Goal: Information Seeking & Learning: Learn about a topic

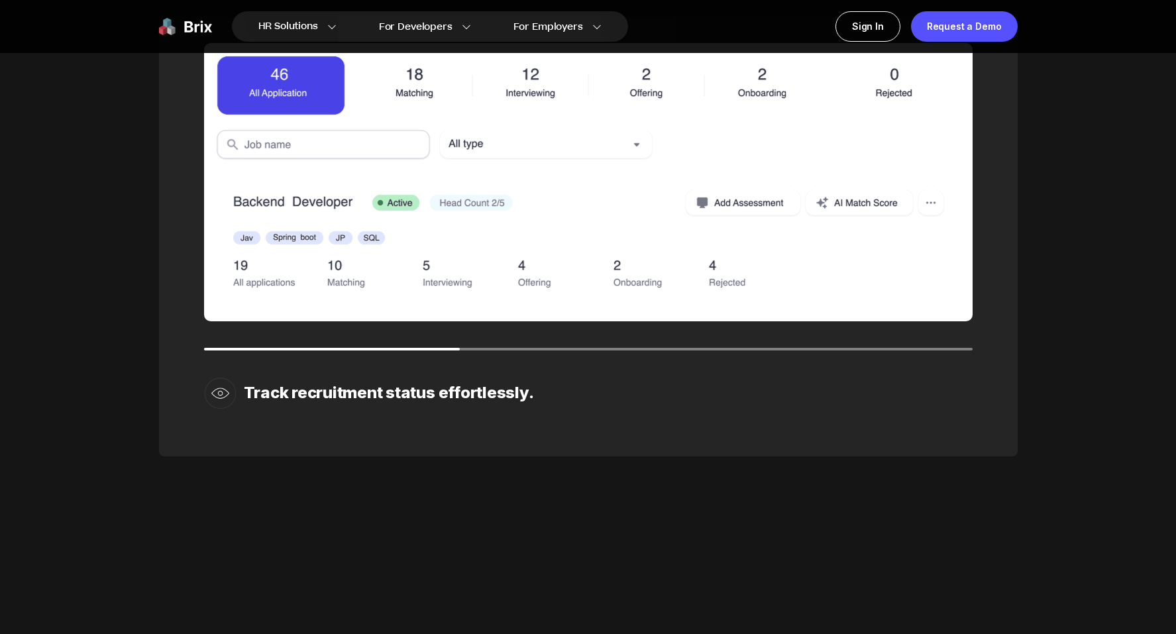
scroll to position [2053, 0]
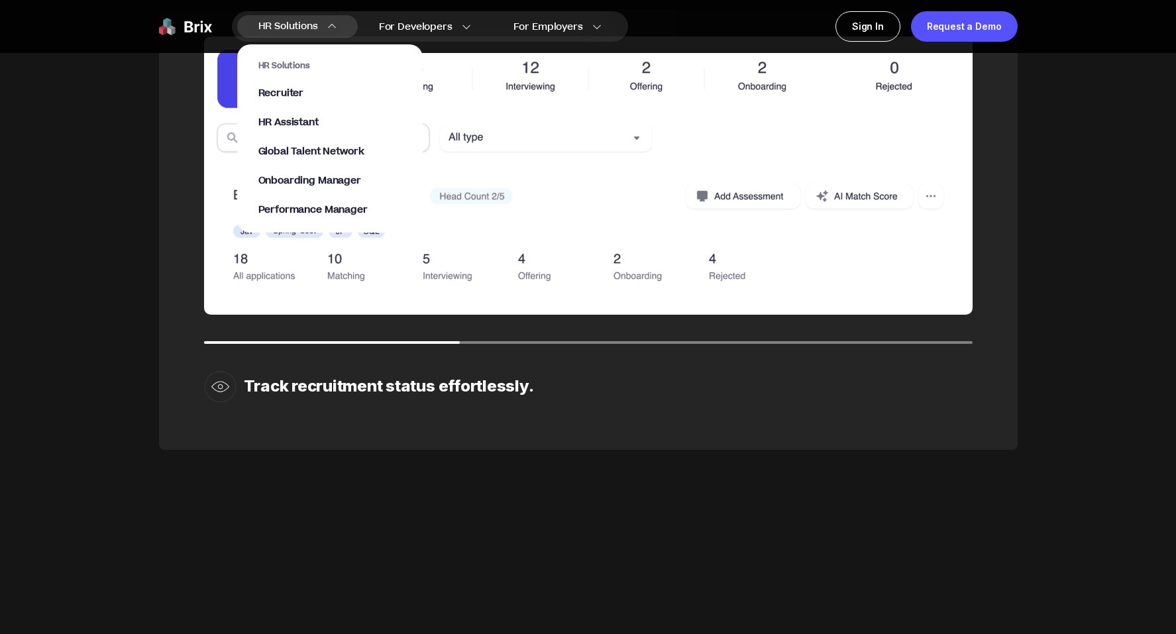
click at [284, 131] on div "HR Solutions Recruiter HR Assistant Global Talent Network Onboarding Manager Pe…" at bounding box center [329, 138] width 143 height 156
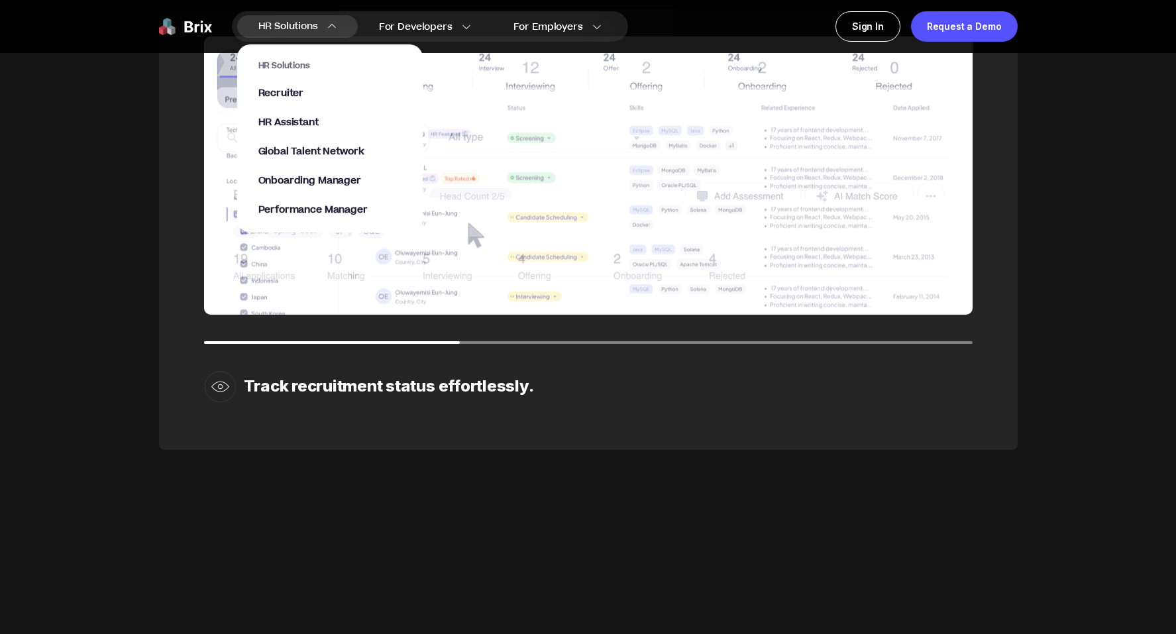
click at [289, 115] on div "HR Solutions Recruiter HR Assistant Global Talent Network Onboarding Manager Pe…" at bounding box center [329, 138] width 143 height 156
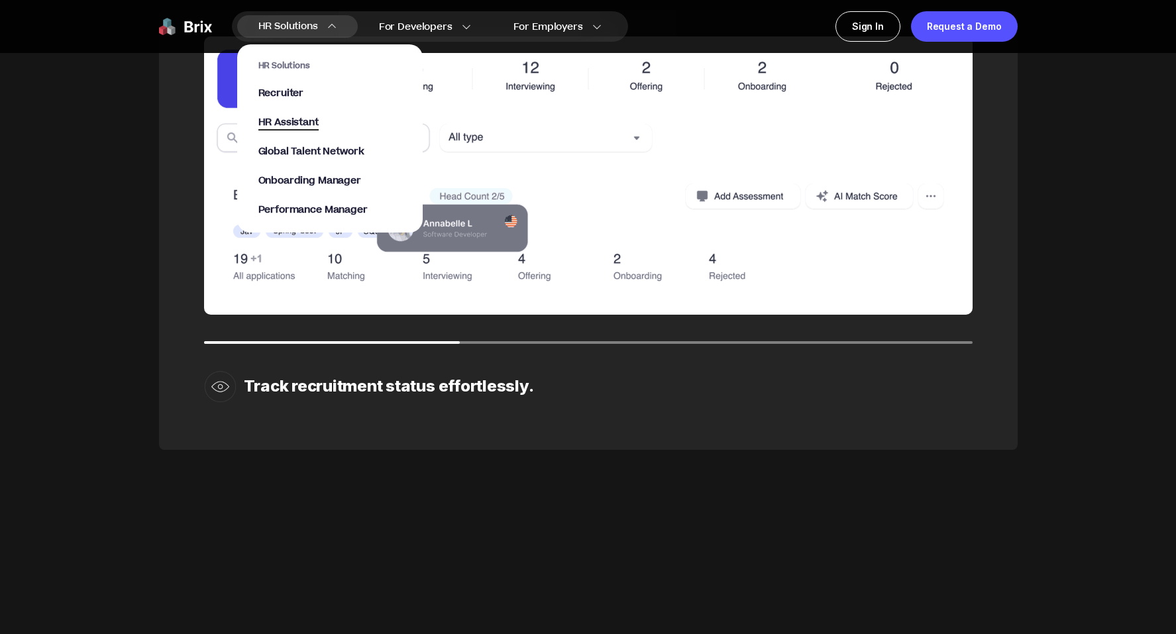
click at [289, 121] on span "HR Assistant" at bounding box center [288, 122] width 60 height 15
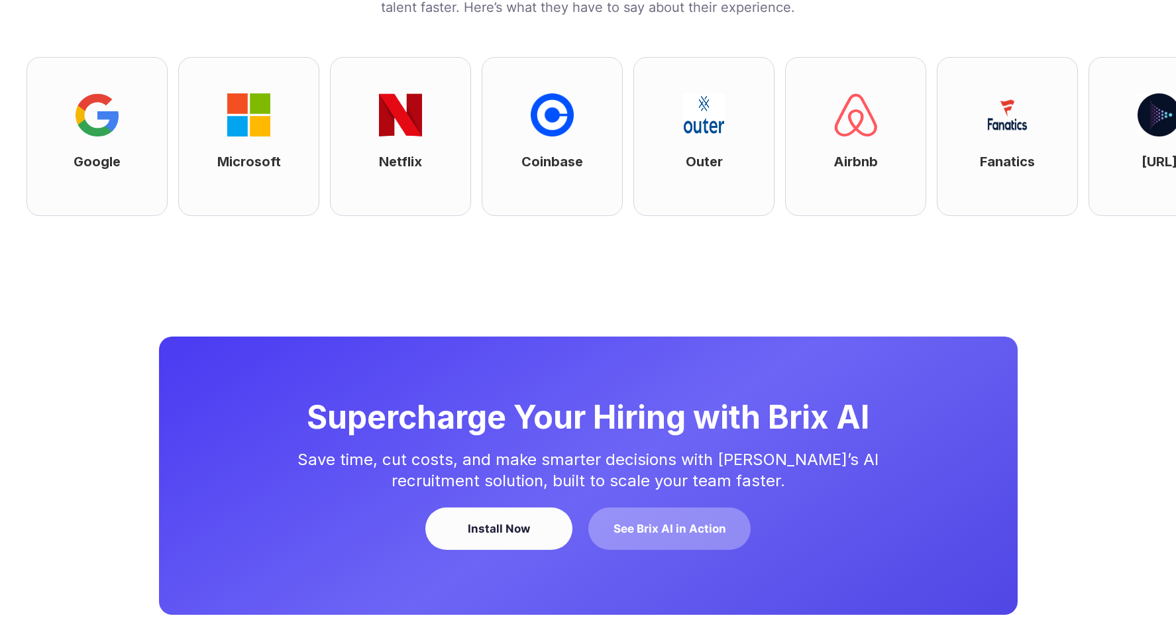
scroll to position [3032, 0]
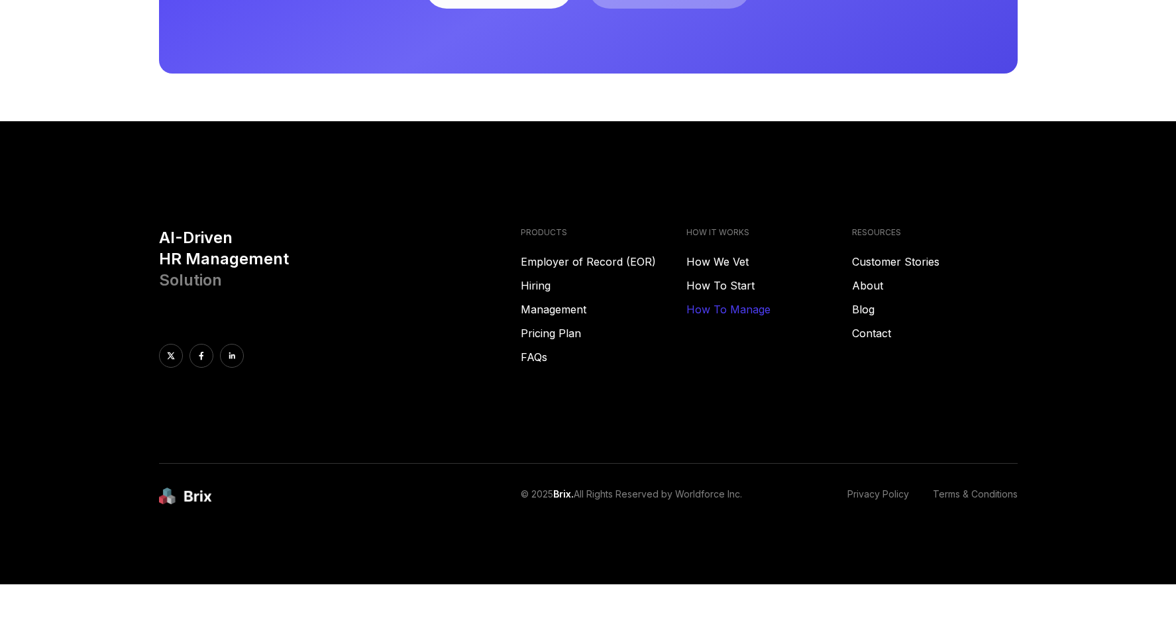
scroll to position [3628, 0]
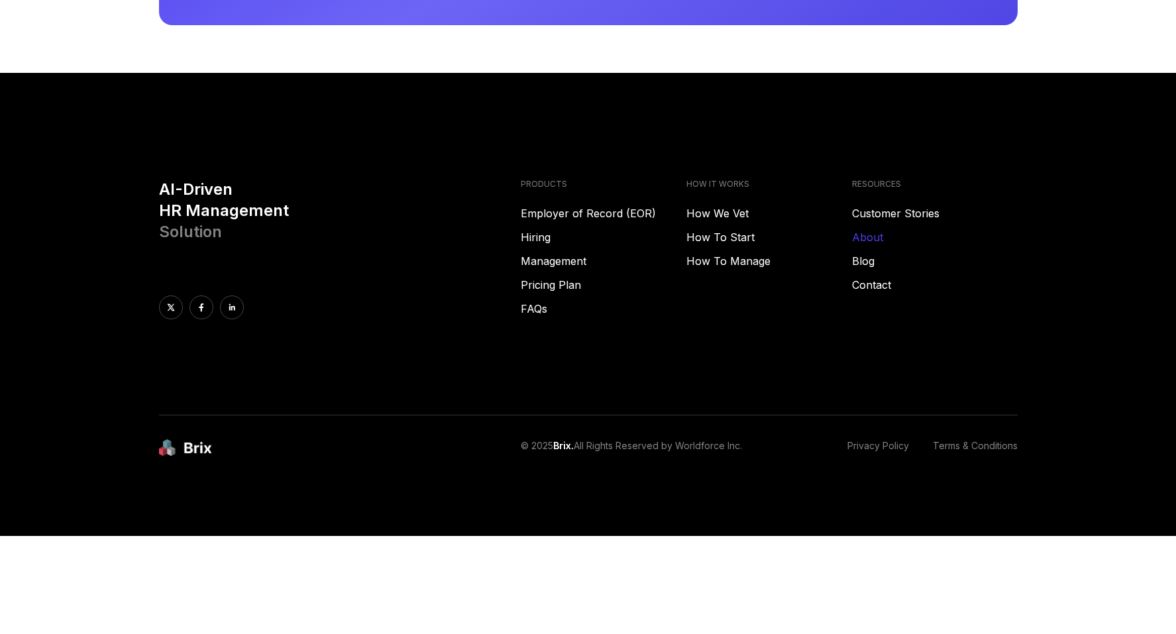
click at [875, 245] on link "About" at bounding box center [935, 237] width 166 height 16
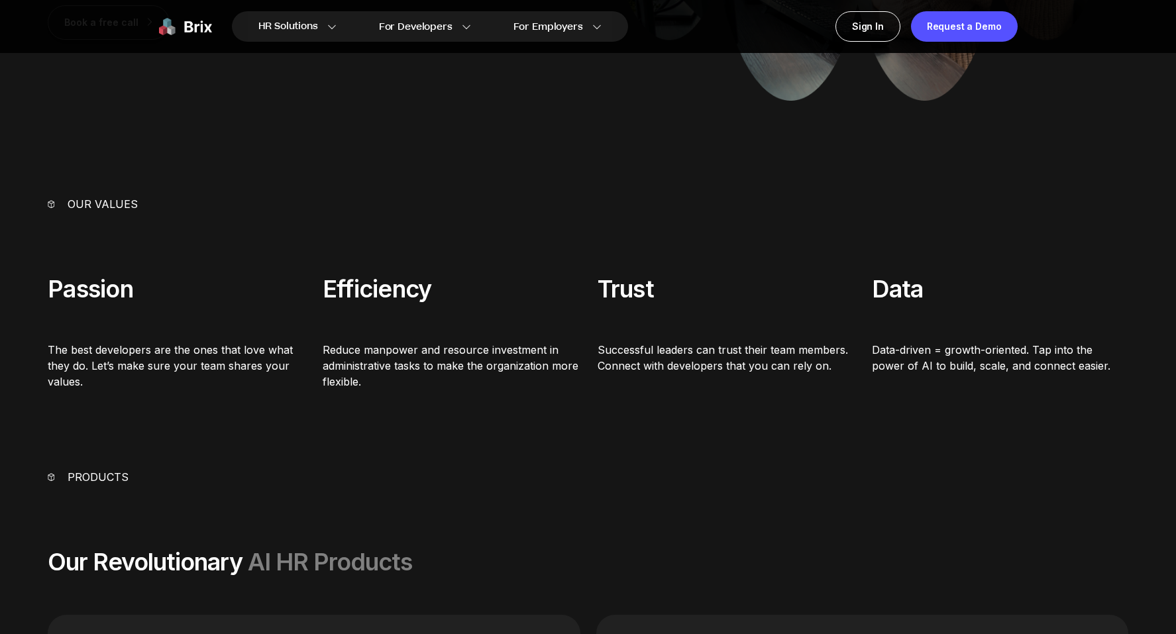
scroll to position [994, 0]
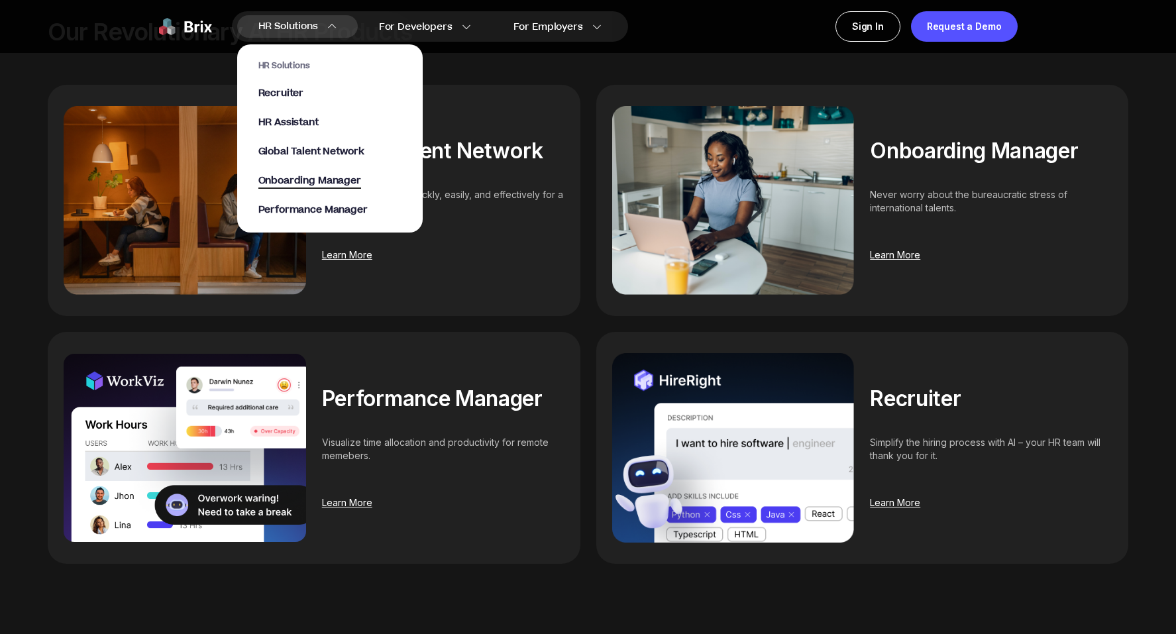
click at [307, 176] on span "Onboarding Manager" at bounding box center [309, 181] width 103 height 15
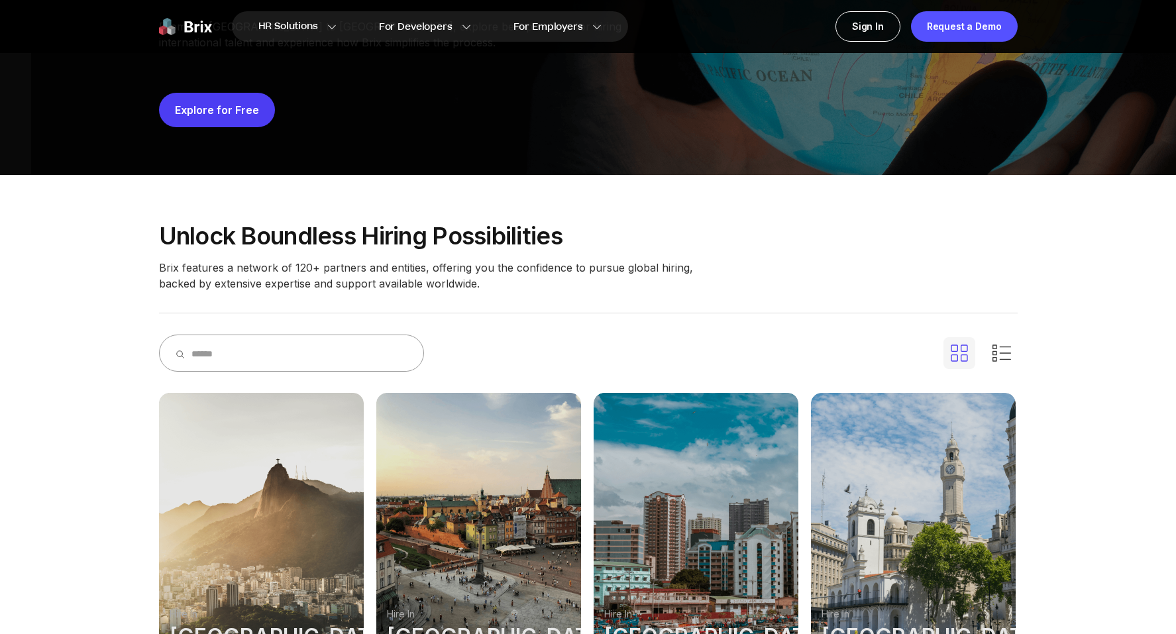
scroll to position [331, 0]
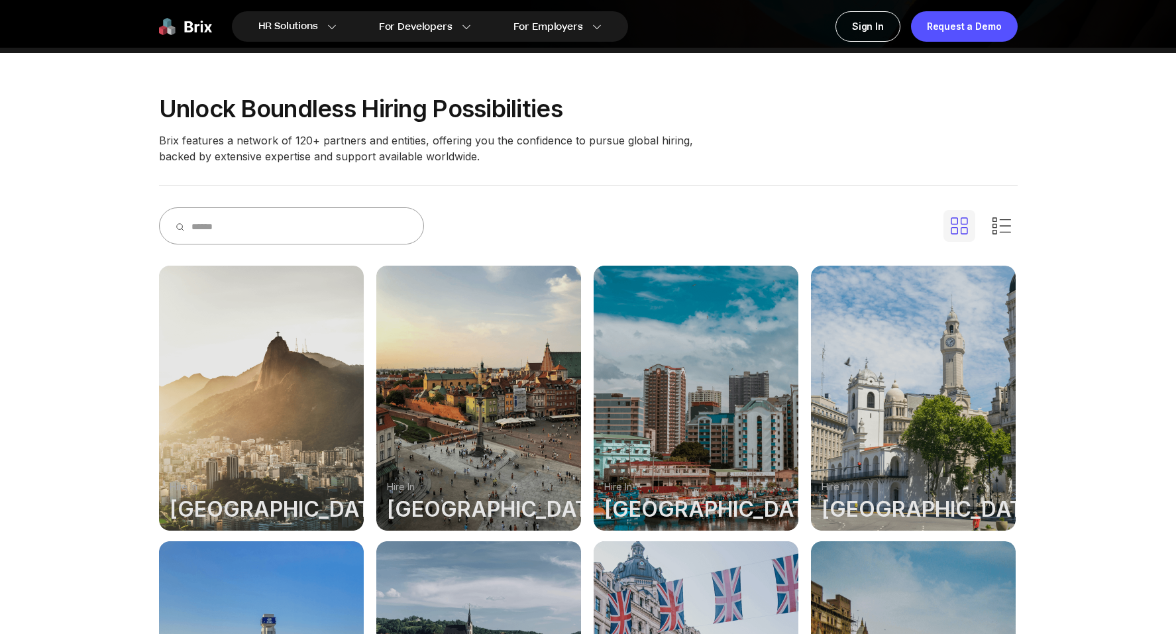
click at [258, 414] on div at bounding box center [261, 398] width 205 height 265
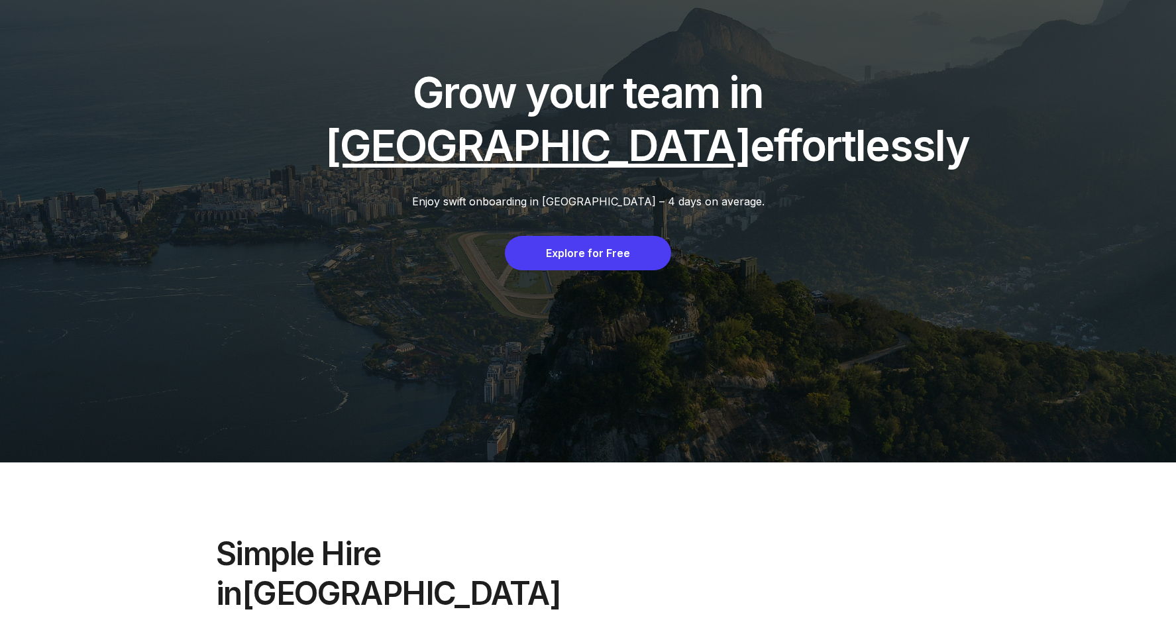
scroll to position [66, 0]
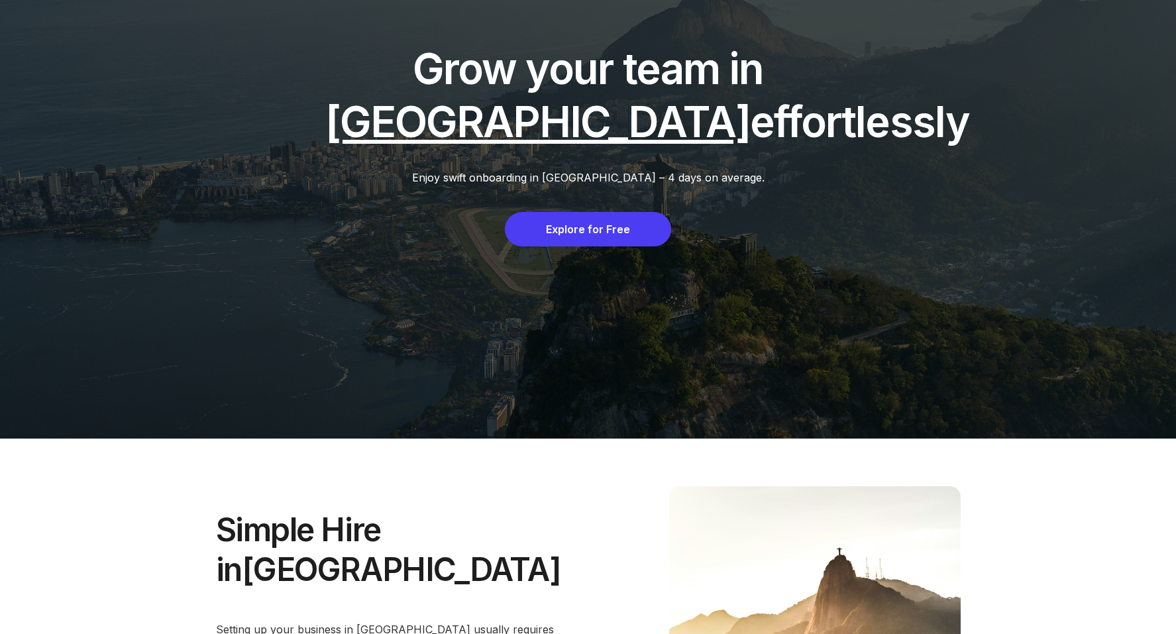
click at [282, 227] on div "Grow your team in Brazil effortlessly Enjoy swift onboarding in Brazil – 4 days…" at bounding box center [588, 186] width 1176 height 505
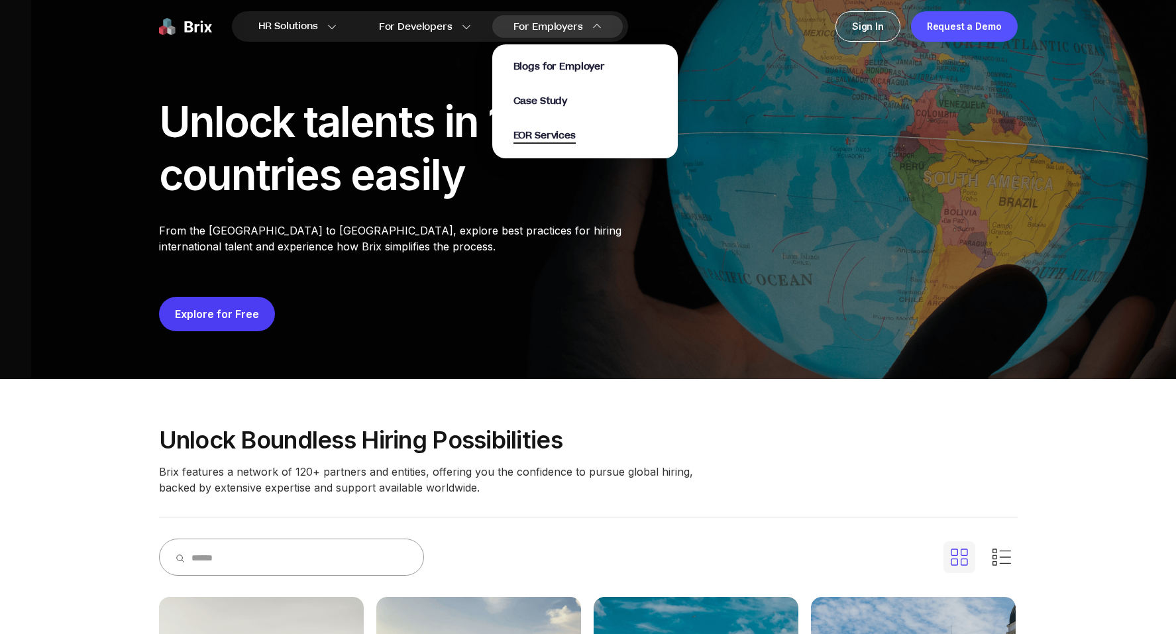
click at [572, 136] on span "EOR Services" at bounding box center [544, 136] width 62 height 15
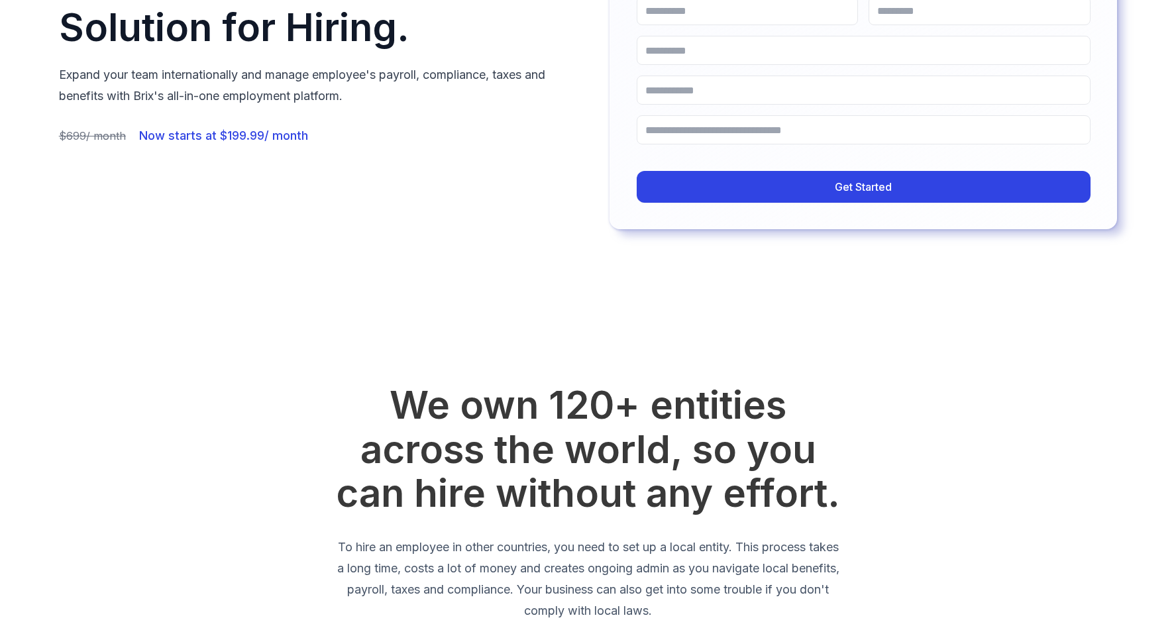
scroll to position [199, 0]
